Goal: Communication & Community: Answer question/provide support

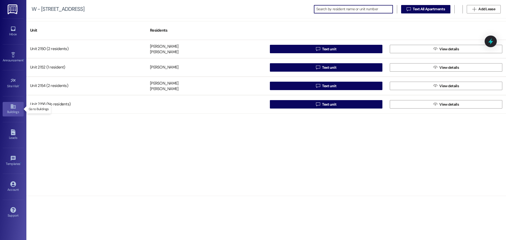
click at [13, 112] on div "Buildings" at bounding box center [13, 111] width 26 height 5
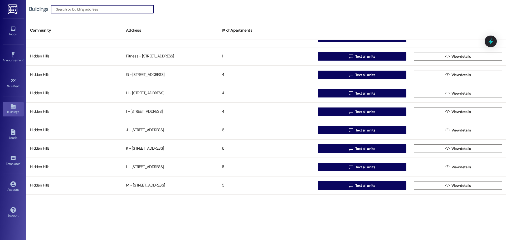
scroll to position [184, 0]
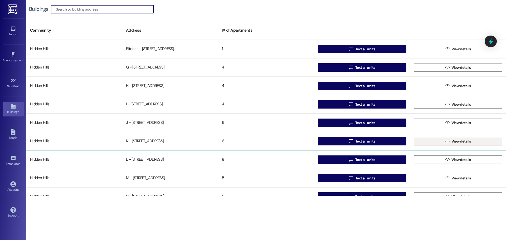
click at [433, 143] on button " View details" at bounding box center [458, 141] width 89 height 8
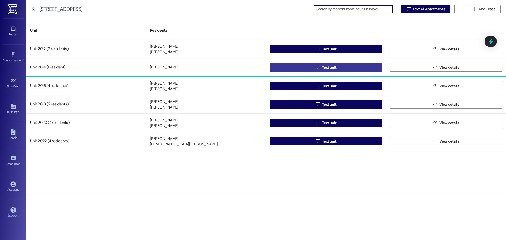
click at [315, 65] on button " Text unit" at bounding box center [326, 67] width 112 height 8
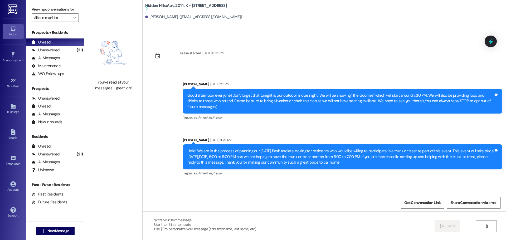
type textarea "Fetching suggested responses. Please feel free to read through the conversation…"
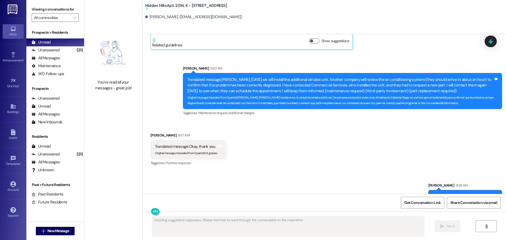
scroll to position [6569, 0]
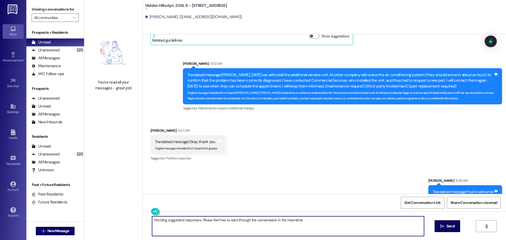
drag, startPoint x: 319, startPoint y: 222, endPoint x: 149, endPoint y: 216, distance: 170.3
click at [149, 216] on div "Fetching suggested responses. Please feel free to read through the conversation…" at bounding box center [324, 231] width 363 height 40
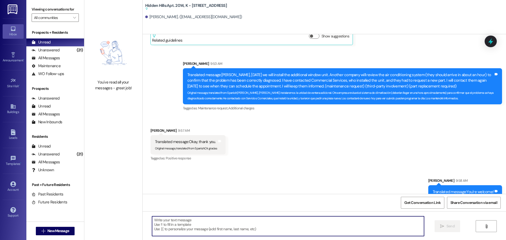
paste textarea "Hola, [PERSON_NAME]. ¡Tengo buenas noticias! Tu aire acondicionado está arregla…"
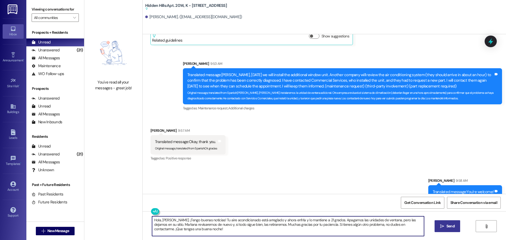
type textarea "Hola, [PERSON_NAME]. ¡Tengo buenas noticias! Tu aire acondicionado está arregla…"
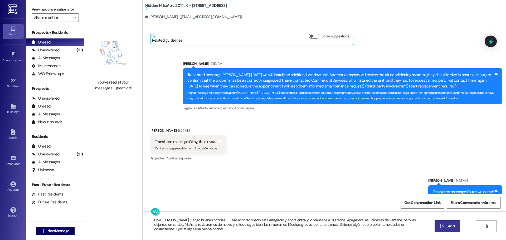
click at [439, 226] on span " Send" at bounding box center [447, 226] width 17 height 6
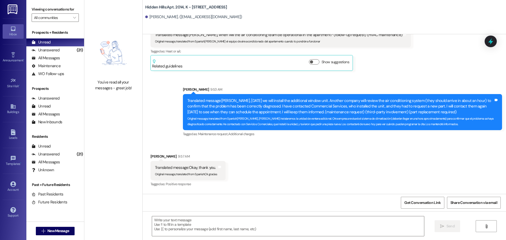
scroll to position [6519, 0]
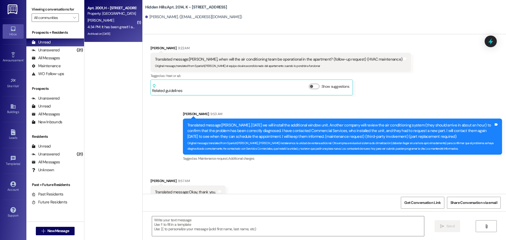
click at [107, 22] on div "[PERSON_NAME]" at bounding box center [112, 20] width 50 height 7
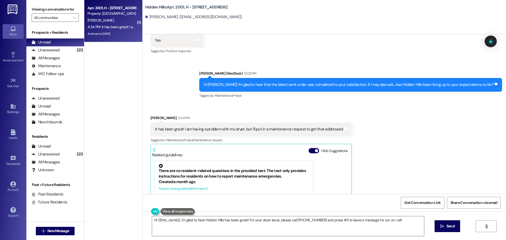
scroll to position [1205, 0]
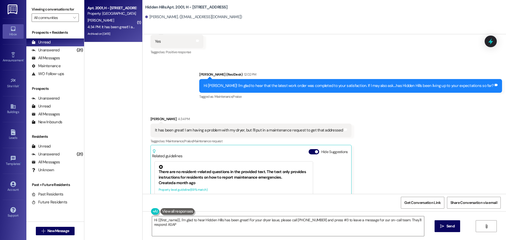
type textarea "Hi {{first_name}}, I'm glad to hear Hidden Hills has been great! For your dryer…"
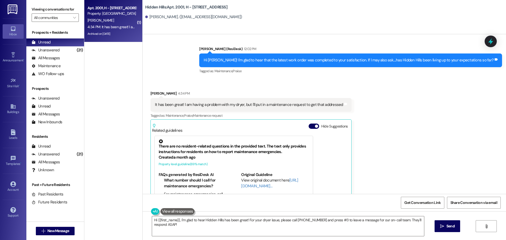
scroll to position [1260, 0]
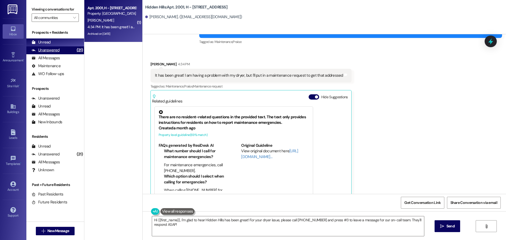
click at [48, 49] on div "Unanswered" at bounding box center [46, 50] width 28 height 6
